Goal: Navigation & Orientation: Understand site structure

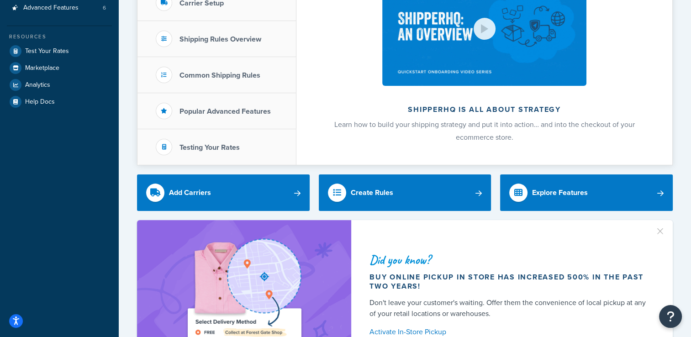
scroll to position [91, 0]
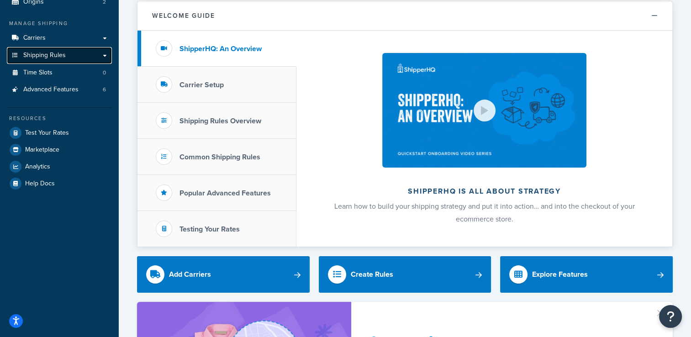
click at [60, 54] on span "Shipping Rules" at bounding box center [44, 56] width 42 height 8
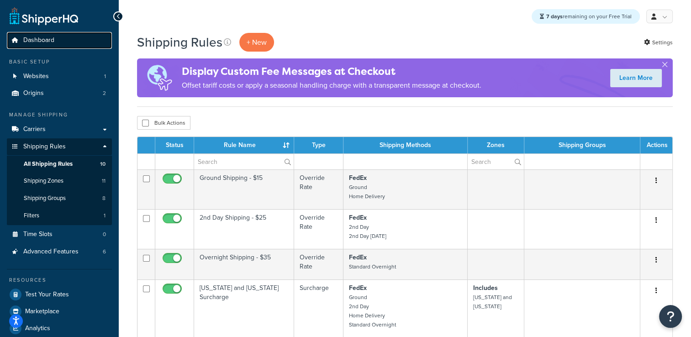
click at [53, 41] on span "Dashboard" at bounding box center [38, 41] width 31 height 8
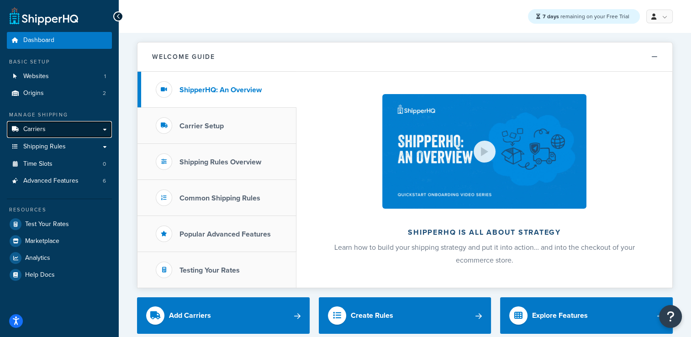
click at [47, 125] on link "Carriers" at bounding box center [59, 129] width 105 height 17
